Goal: Task Accomplishment & Management: Complete application form

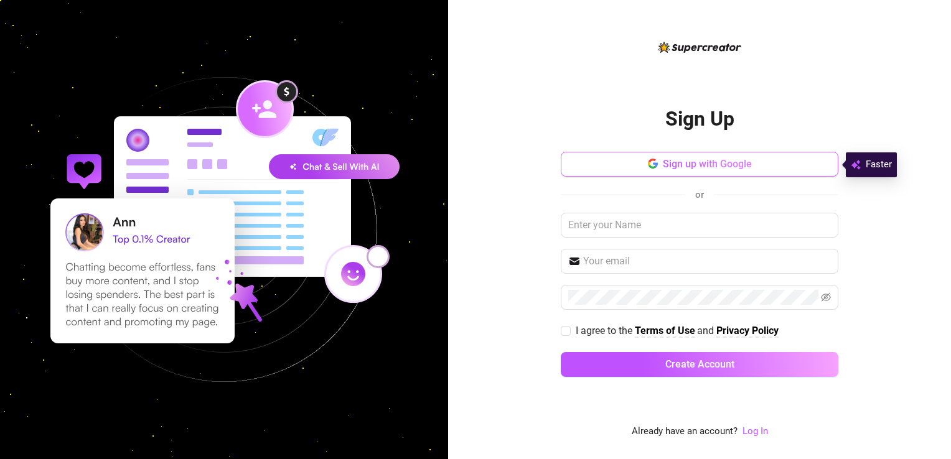
click at [672, 172] on button "Sign up with Google" at bounding box center [700, 164] width 278 height 25
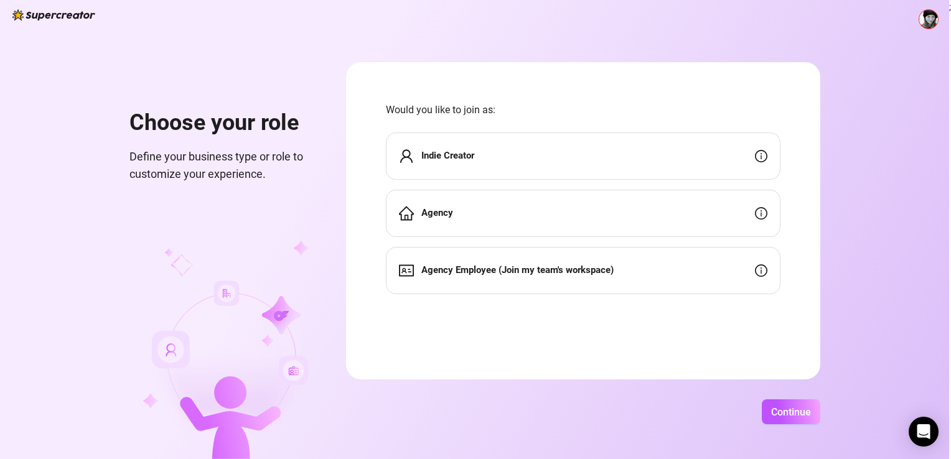
click at [418, 154] on div "Indie Creator" at bounding box center [436, 156] width 75 height 15
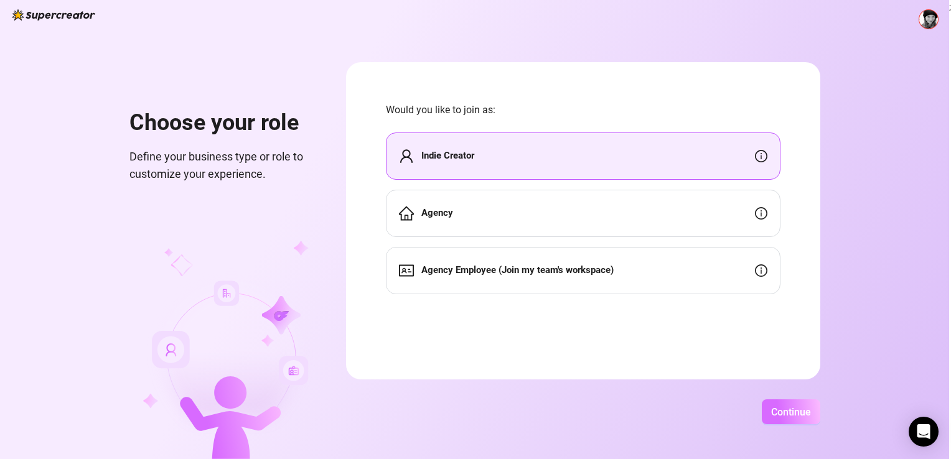
click at [782, 412] on span "Continue" at bounding box center [791, 412] width 40 height 12
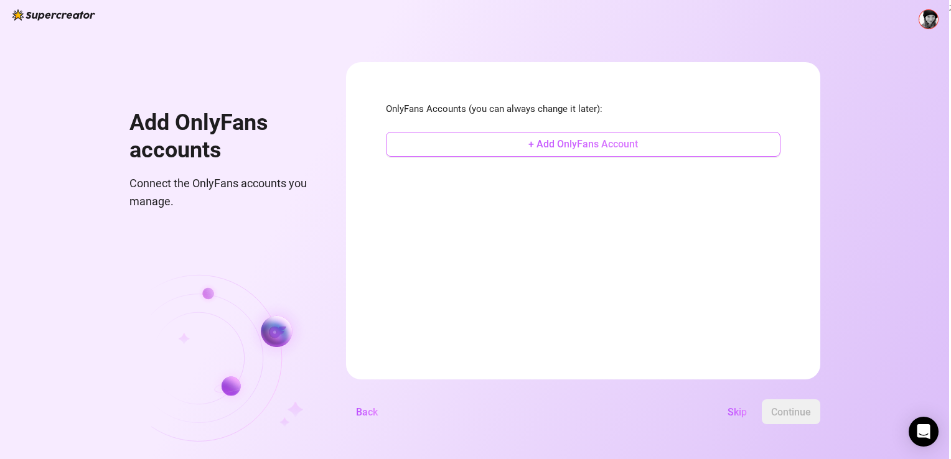
click at [515, 147] on button "+ Add OnlyFans Account" at bounding box center [583, 144] width 395 height 25
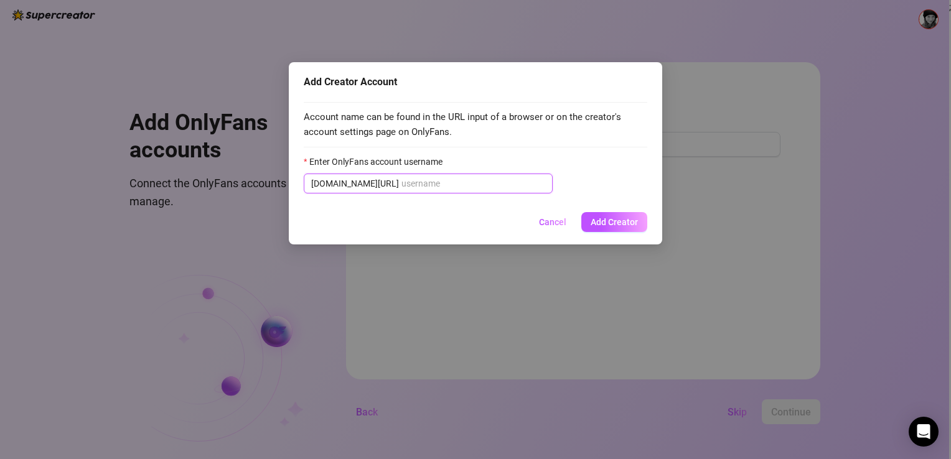
click at [401, 185] on input "Enter OnlyFans account username" at bounding box center [473, 184] width 144 height 14
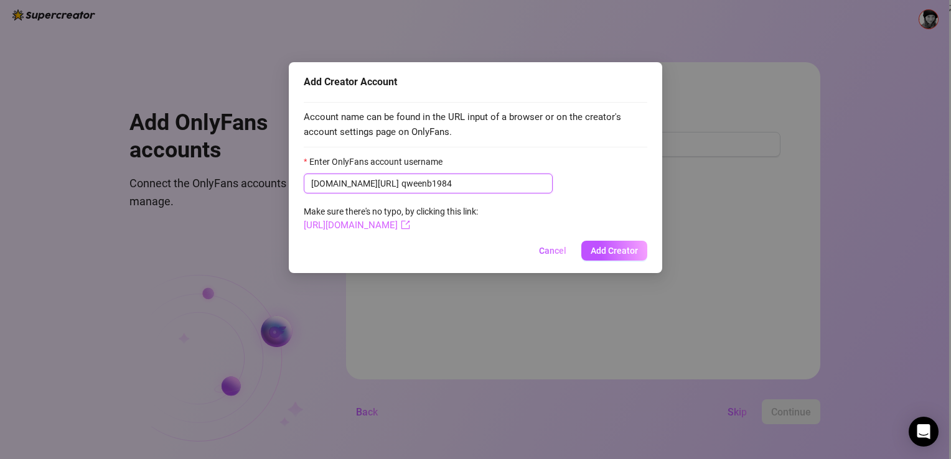
type input "qweenb1984"
click at [396, 225] on link "[URL][DOMAIN_NAME]" at bounding box center [357, 225] width 106 height 11
